Goal: Task Accomplishment & Management: Manage account settings

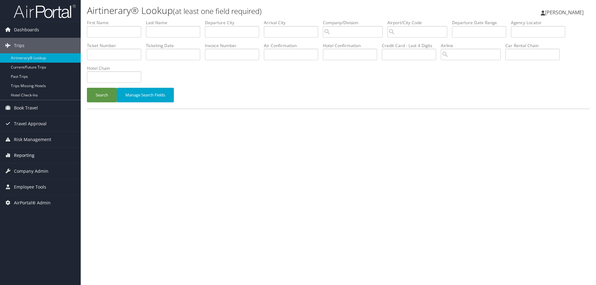
click at [26, 152] on span "Reporting" at bounding box center [24, 156] width 20 height 16
click at [26, 157] on span "Reporting" at bounding box center [24, 156] width 20 height 16
click at [29, 170] on span "Company Admin" at bounding box center [31, 172] width 34 height 16
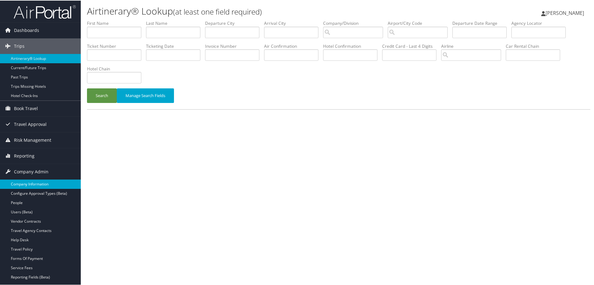
click at [32, 181] on link "Company Information" at bounding box center [40, 183] width 81 height 9
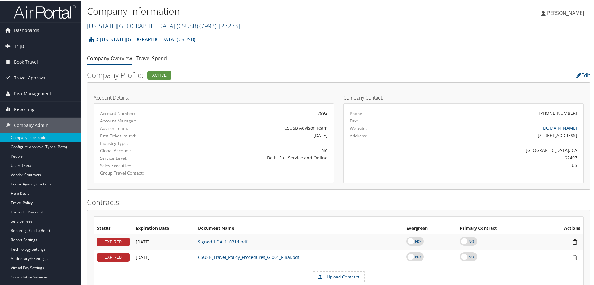
click at [175, 25] on link "[US_STATE][GEOGRAPHIC_DATA] (CSUSB) ( 7992 ) , [ 27233 ]" at bounding box center [163, 25] width 153 height 8
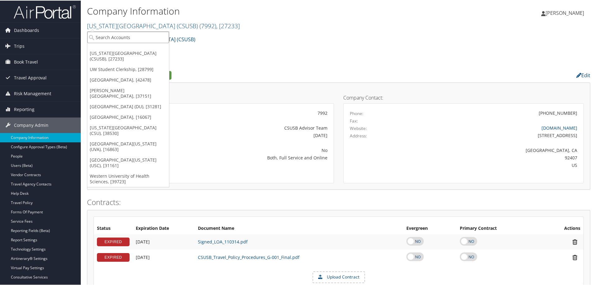
click at [159, 34] on input "search" at bounding box center [128, 36] width 82 height 11
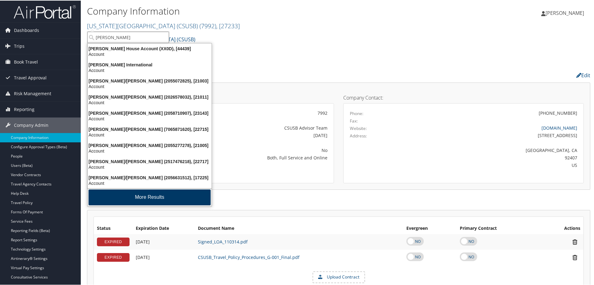
click at [146, 196] on button "More Results" at bounding box center [149, 197] width 122 height 16
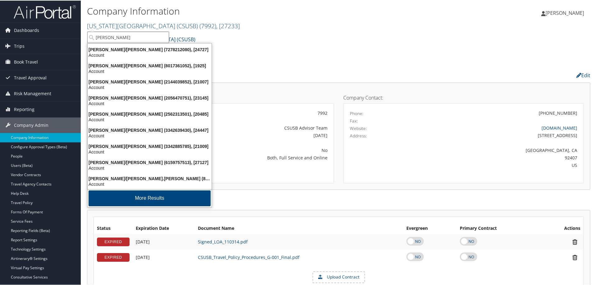
scroll to position [146, 0]
click at [146, 196] on button "More Results" at bounding box center [149, 198] width 122 height 16
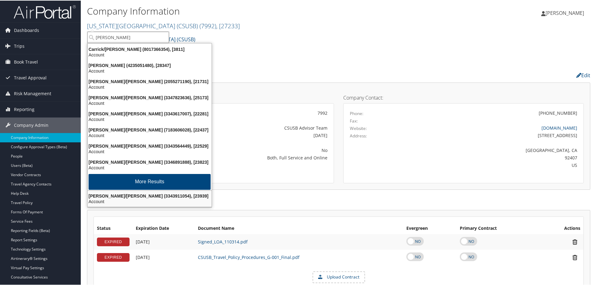
scroll to position [308, 0]
type input "adam state"
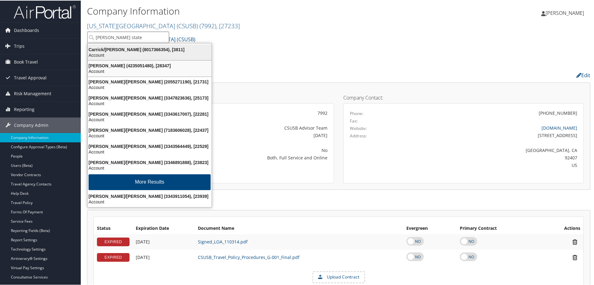
scroll to position [307, 0]
click at [140, 34] on input "adam state" at bounding box center [128, 36] width 82 height 11
click at [153, 188] on li "More Results" at bounding box center [149, 182] width 125 height 18
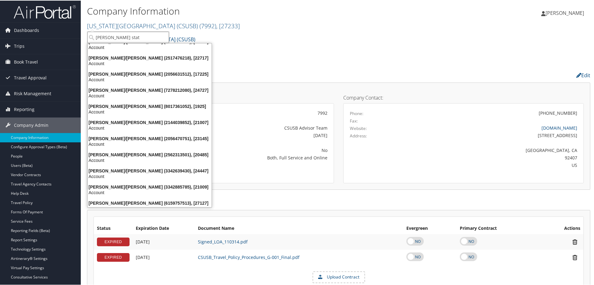
scroll to position [0, 0]
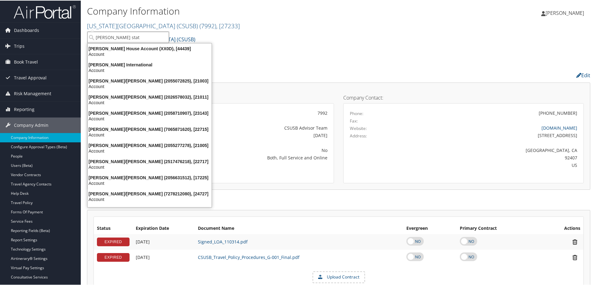
type input "[PERSON_NAME] stat"
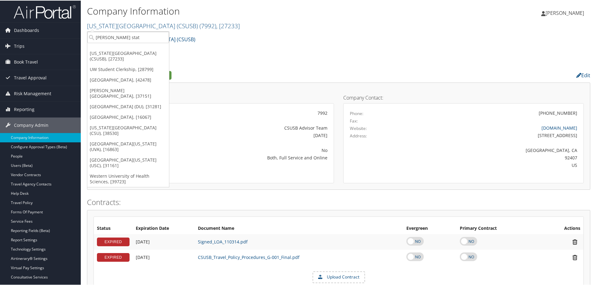
click at [249, 44] on div "[US_STATE][GEOGRAPHIC_DATA] (CSUSB) Account Structure [US_STATE][GEOGRAPHIC_DAT…" at bounding box center [338, 41] width 503 height 17
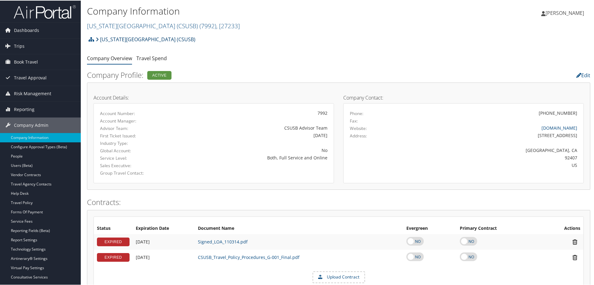
click at [176, 37] on link "[US_STATE][GEOGRAPHIC_DATA] (CSUSB)" at bounding box center [146, 39] width 100 height 12
click at [149, 40] on link "[US_STATE][GEOGRAPHIC_DATA] (CSUSB)" at bounding box center [146, 39] width 100 height 12
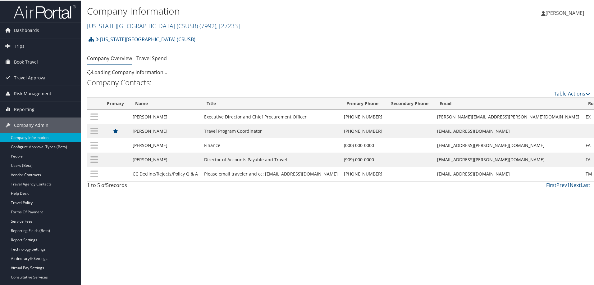
click at [135, 27] on link "[US_STATE][GEOGRAPHIC_DATA] (CSUSB) ( 7992 ) , [ 27233 ]" at bounding box center [163, 25] width 153 height 8
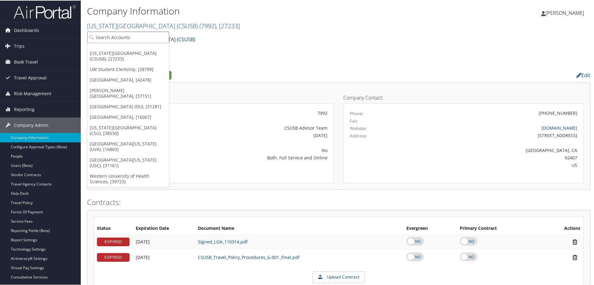
click at [141, 36] on input "search" at bounding box center [128, 36] width 82 height 11
type input "a"
type input "state"
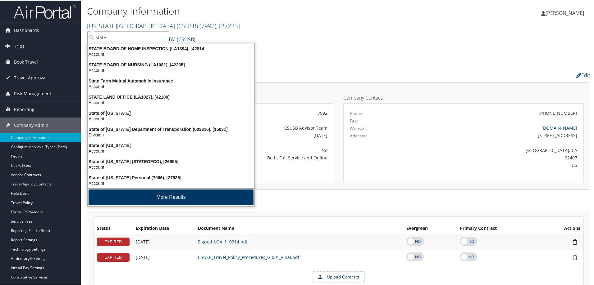
click at [135, 201] on button "More Results" at bounding box center [170, 197] width 165 height 16
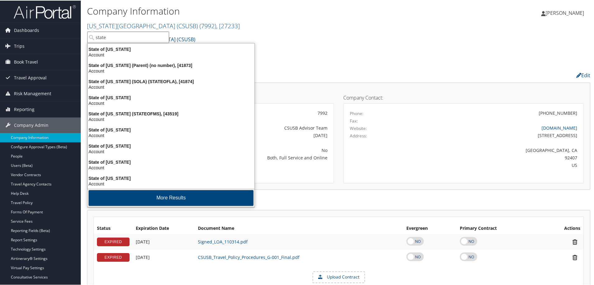
scroll to position [146, 0]
click at [135, 201] on button "More Results" at bounding box center [170, 198] width 165 height 16
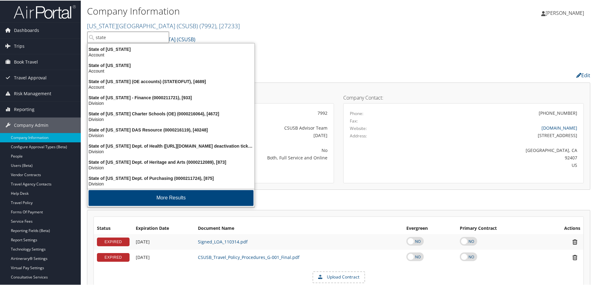
scroll to position [292, 0]
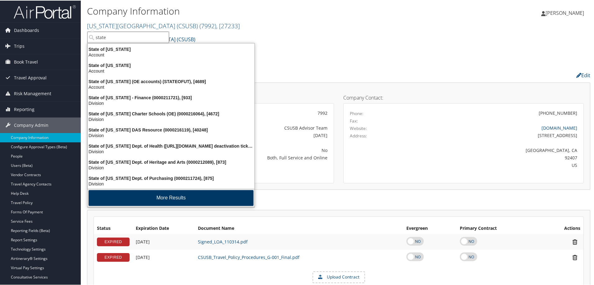
click at [135, 201] on button "More Results" at bounding box center [170, 198] width 165 height 16
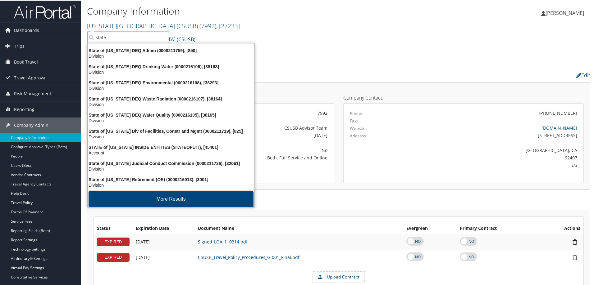
scroll to position [437, 0]
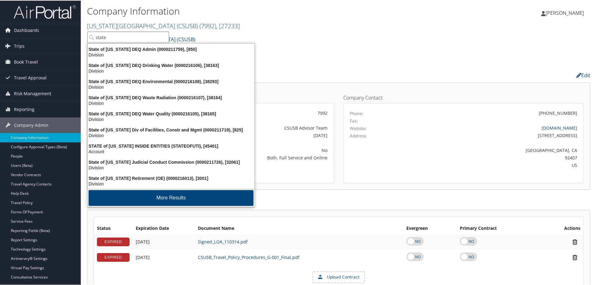
click at [135, 201] on button "More Results" at bounding box center [170, 198] width 165 height 16
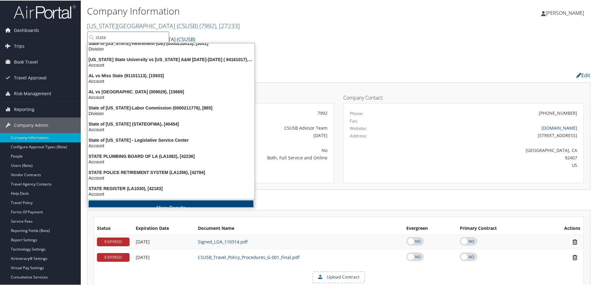
scroll to position [583, 0]
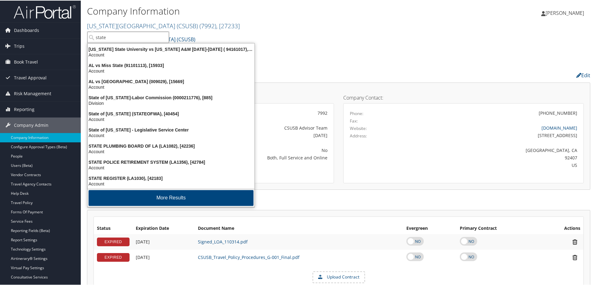
click at [135, 201] on button "More Results" at bounding box center [170, 198] width 165 height 16
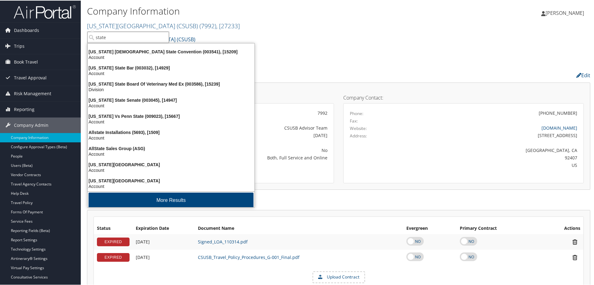
scroll to position [728, 0]
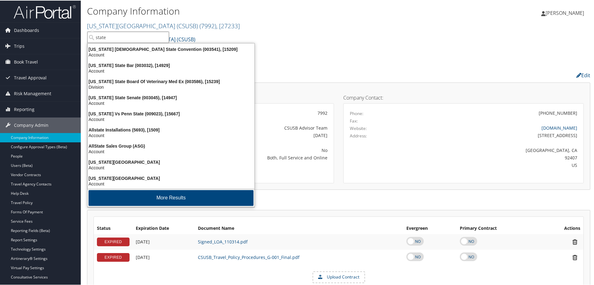
click at [135, 201] on button "More Results" at bounding box center [170, 198] width 165 height 16
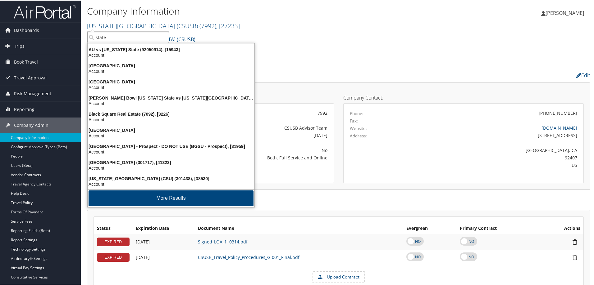
scroll to position [873, 0]
click at [135, 201] on button "More Results" at bounding box center [170, 198] width 165 height 16
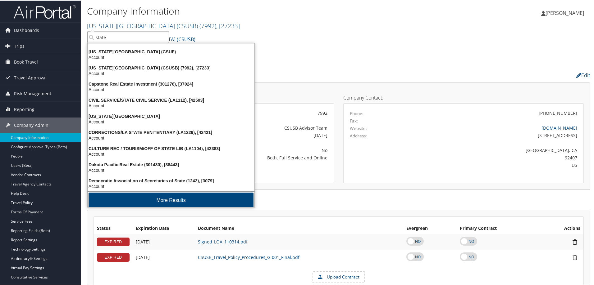
scroll to position [1019, 0]
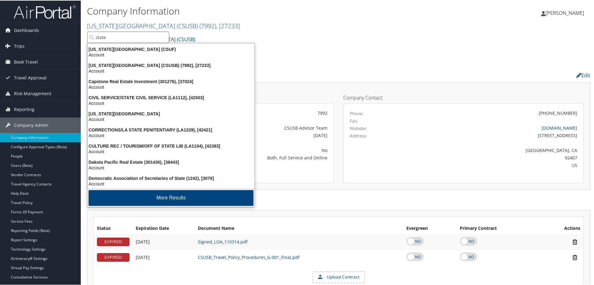
click at [135, 201] on button "More Results" at bounding box center [170, 198] width 165 height 16
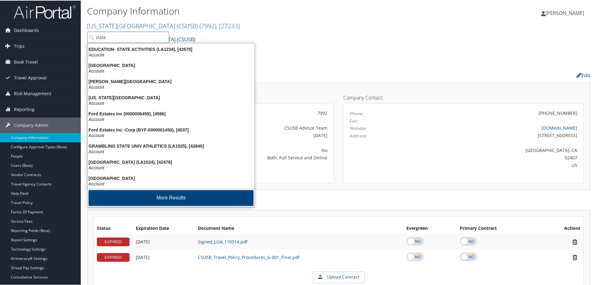
scroll to position [1164, 0]
click at [135, 201] on button "More Results" at bounding box center [170, 198] width 165 height 16
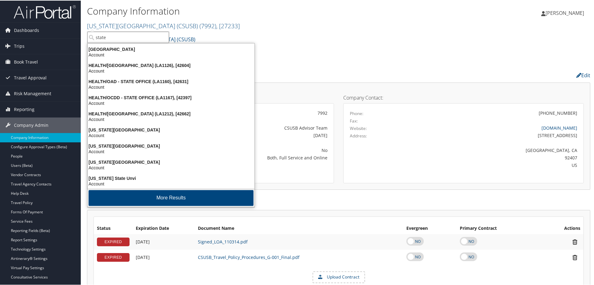
scroll to position [1309, 0]
click at [135, 201] on button "More Results" at bounding box center [170, 198] width 165 height 16
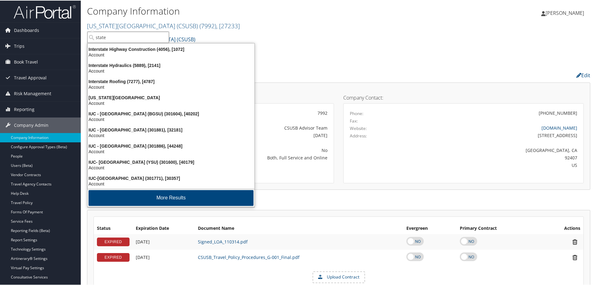
scroll to position [1455, 0]
click at [135, 201] on button "More Results" at bounding box center [170, 198] width 165 height 16
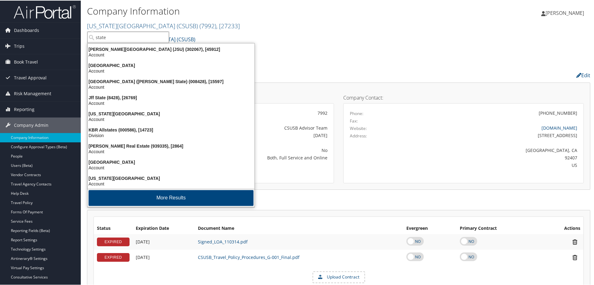
scroll to position [1600, 0]
click at [135, 201] on button "More Results" at bounding box center [170, 198] width 165 height 16
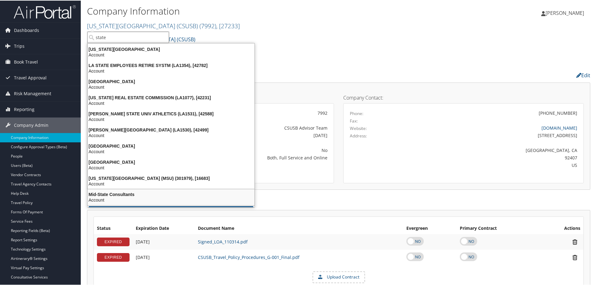
scroll to position [1745, 0]
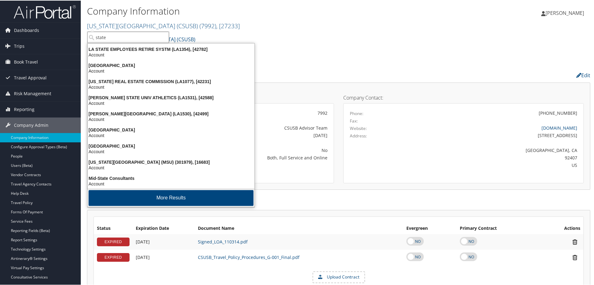
click at [135, 201] on button "More Results" at bounding box center [170, 198] width 165 height 16
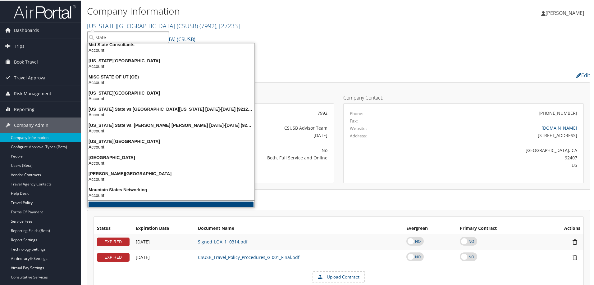
scroll to position [1890, 0]
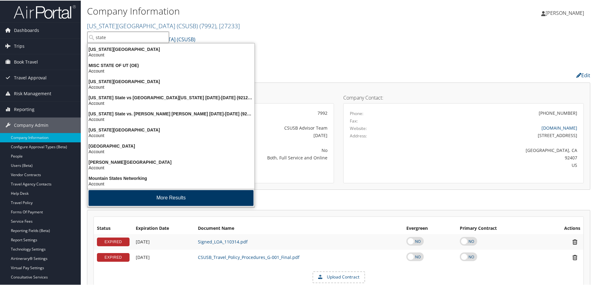
click at [134, 200] on button "More Results" at bounding box center [170, 198] width 165 height 16
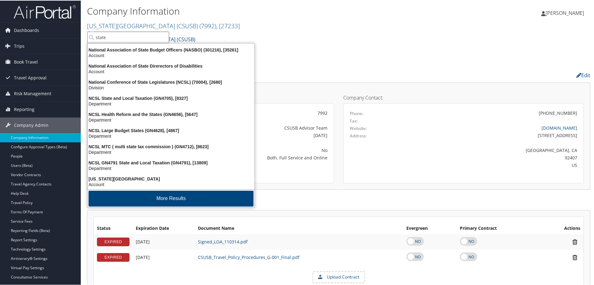
scroll to position [2036, 0]
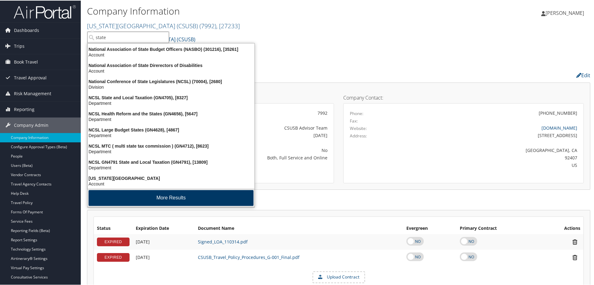
click at [134, 200] on button "More Results" at bounding box center [170, 198] width 165 height 16
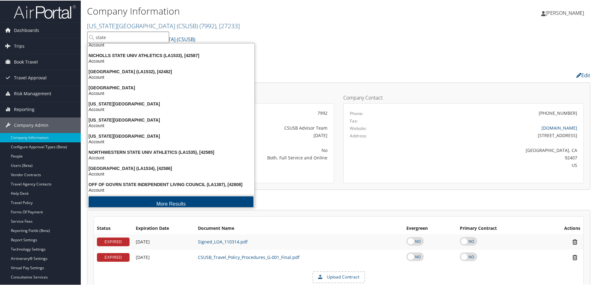
scroll to position [2181, 0]
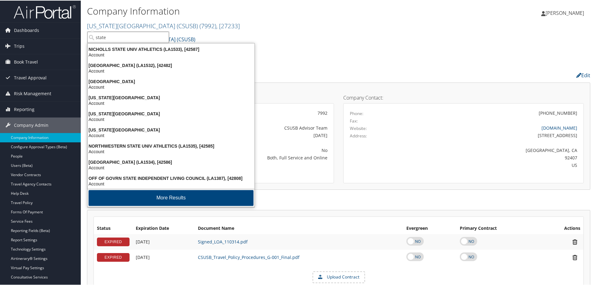
click at [134, 200] on button "More Results" at bounding box center [170, 198] width 165 height 16
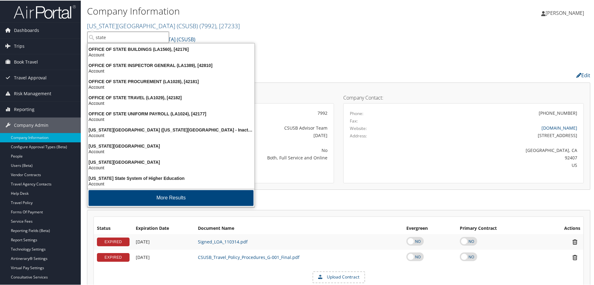
scroll to position [2326, 0]
click at [134, 200] on button "More Results" at bounding box center [170, 198] width 165 height 16
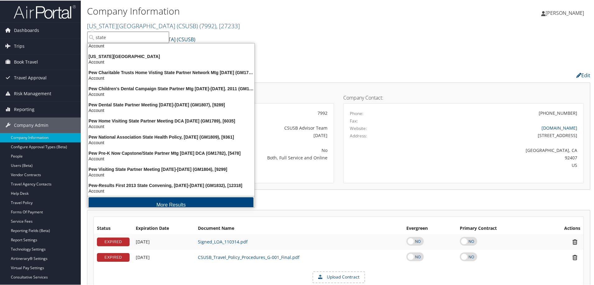
scroll to position [2472, 0]
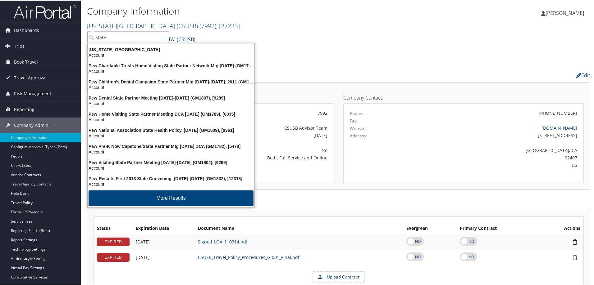
drag, startPoint x: 117, startPoint y: 35, endPoint x: 0, endPoint y: 14, distance: 119.1
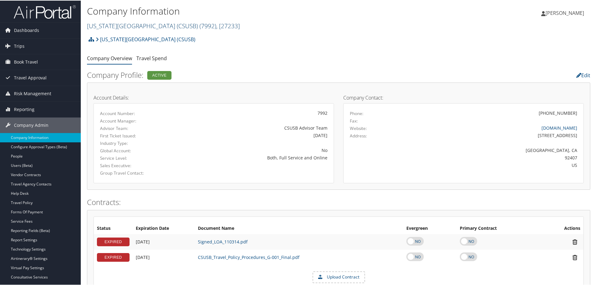
click at [132, 29] on link "[US_STATE][GEOGRAPHIC_DATA] (CSUSB) ( 7992 ) , [ 27233 ]" at bounding box center [163, 25] width 153 height 8
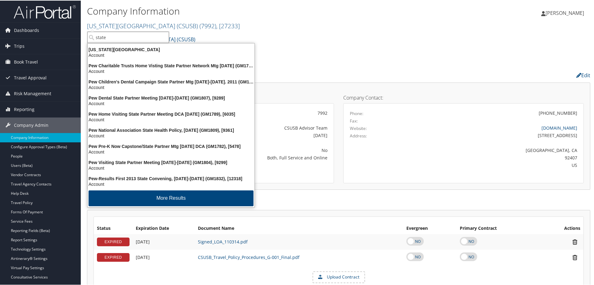
click at [113, 34] on input "state" at bounding box center [128, 36] width 82 height 11
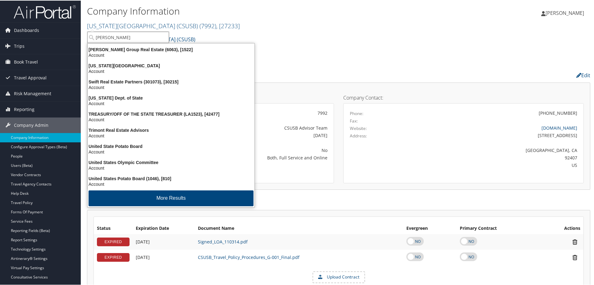
scroll to position [2798, 0]
type input "[PERSON_NAME] state"
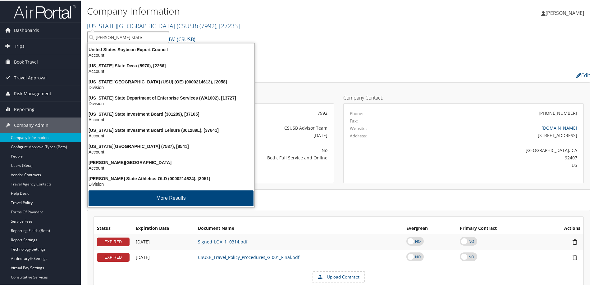
scroll to position [2961, 0]
click at [164, 39] on input "[PERSON_NAME] state" at bounding box center [128, 36] width 82 height 11
click at [412, 40] on div "[US_STATE][GEOGRAPHIC_DATA] (CSUSB) Account Structure [US_STATE][GEOGRAPHIC_DAT…" at bounding box center [338, 41] width 503 height 17
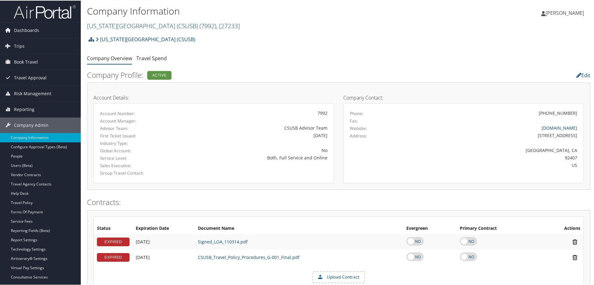
click at [147, 25] on link "[US_STATE][GEOGRAPHIC_DATA] (CSUSB) ( 7992 ) , [ 27233 ]" at bounding box center [163, 25] width 153 height 8
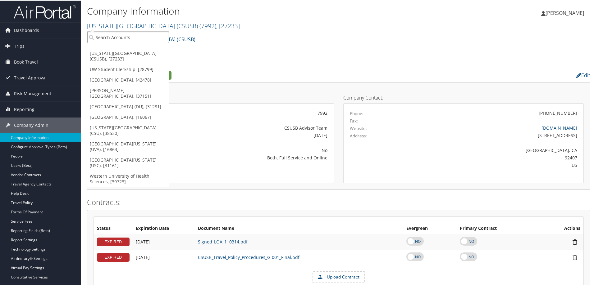
click at [121, 37] on input "search" at bounding box center [128, 36] width 82 height 11
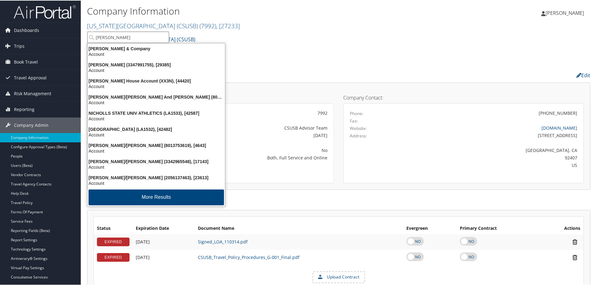
scroll to position [0, 0]
type input "[PERSON_NAME]"
